Goal: Task Accomplishment & Management: Manage account settings

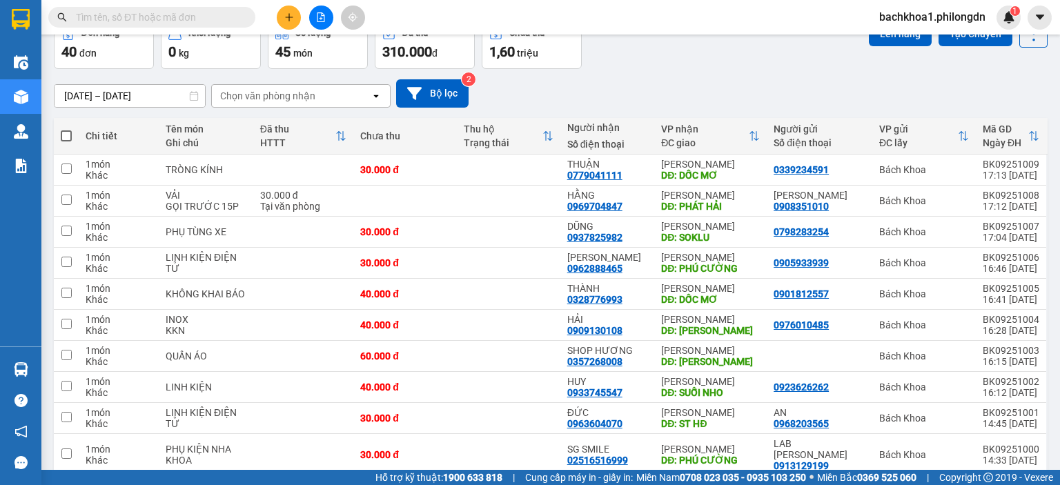
scroll to position [92, 0]
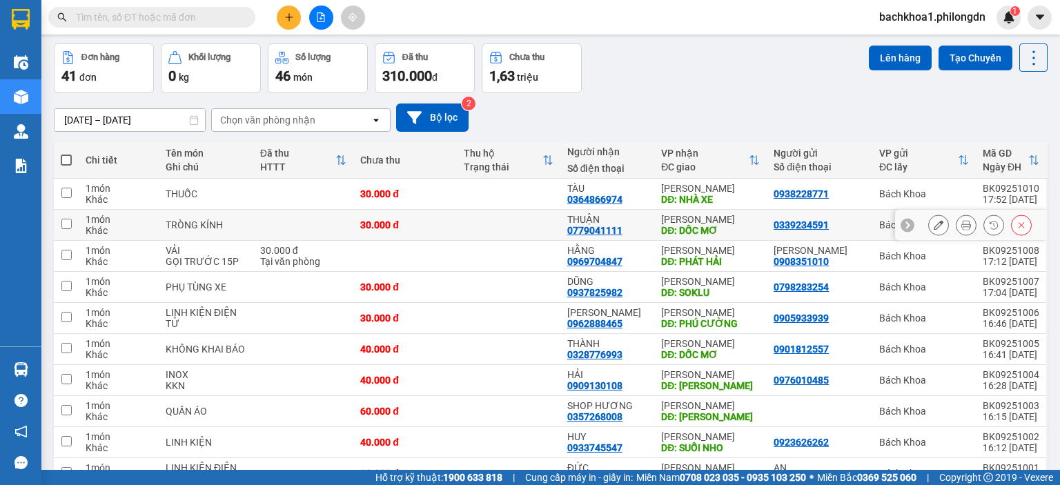
scroll to position [92, 0]
